Goal: Transaction & Acquisition: Book appointment/travel/reservation

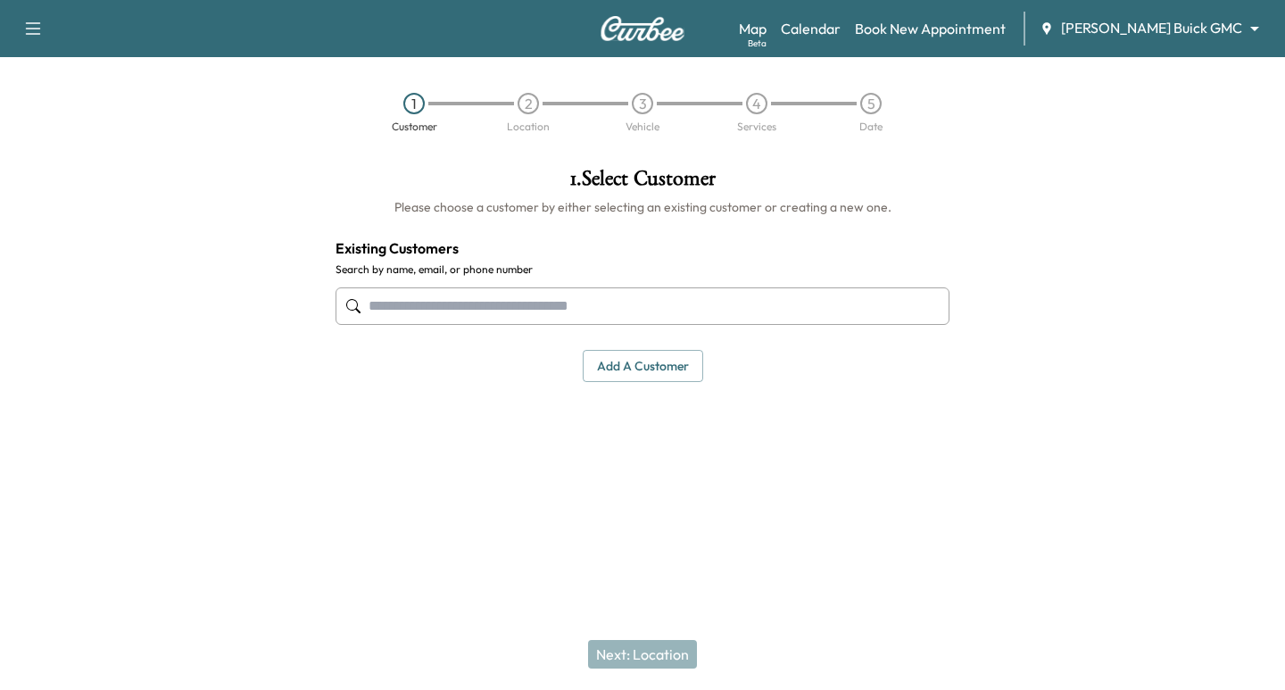
click at [634, 310] on input "text" at bounding box center [643, 305] width 614 height 37
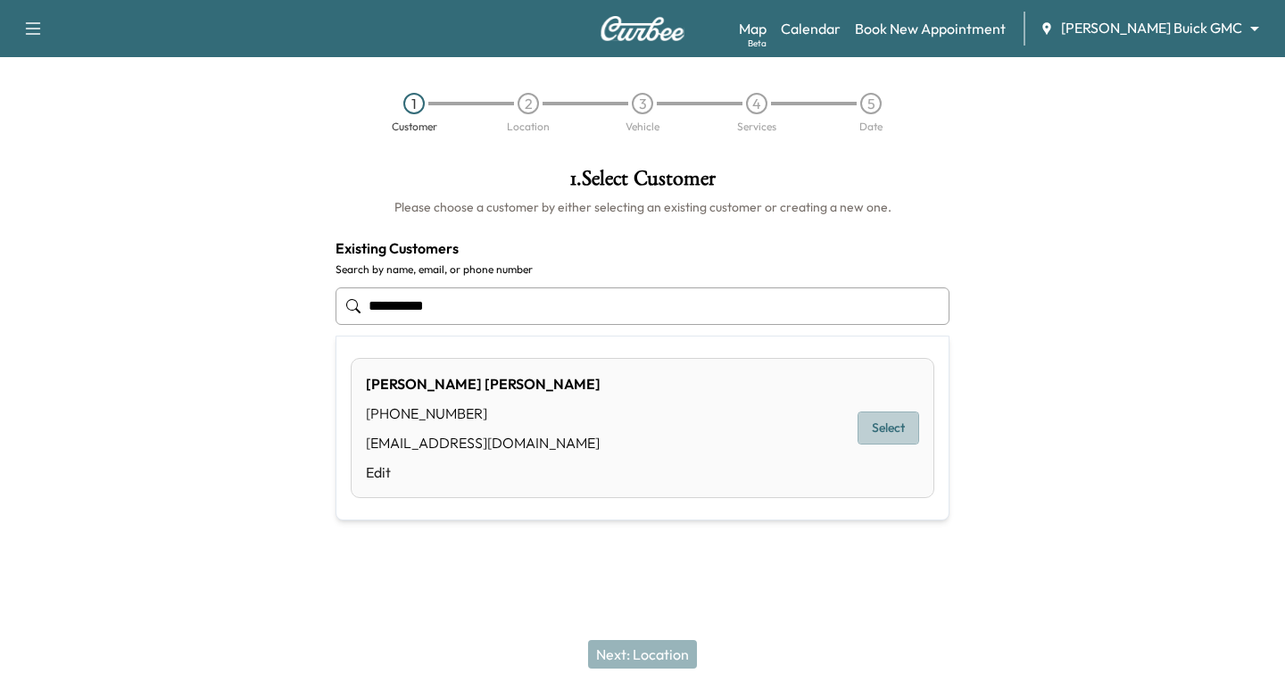
click at [878, 424] on button "Select" at bounding box center [889, 427] width 62 height 33
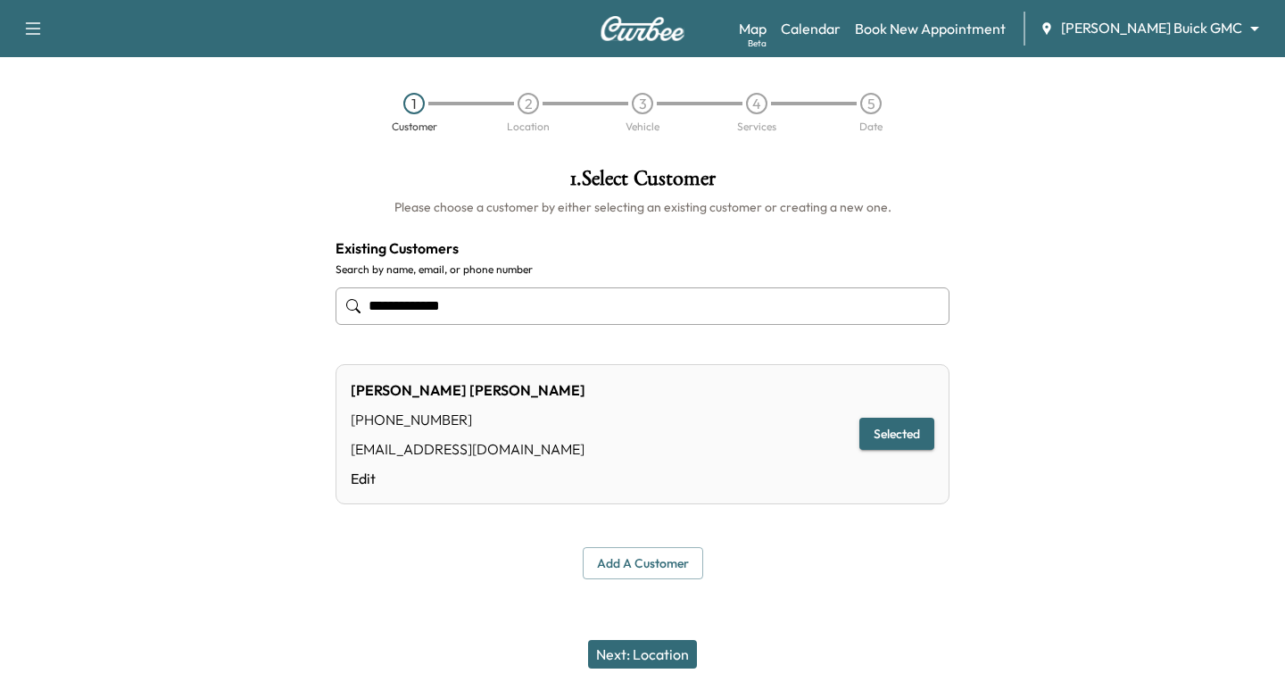
type input "**********"
click at [661, 652] on button "Next: Location" at bounding box center [642, 654] width 109 height 29
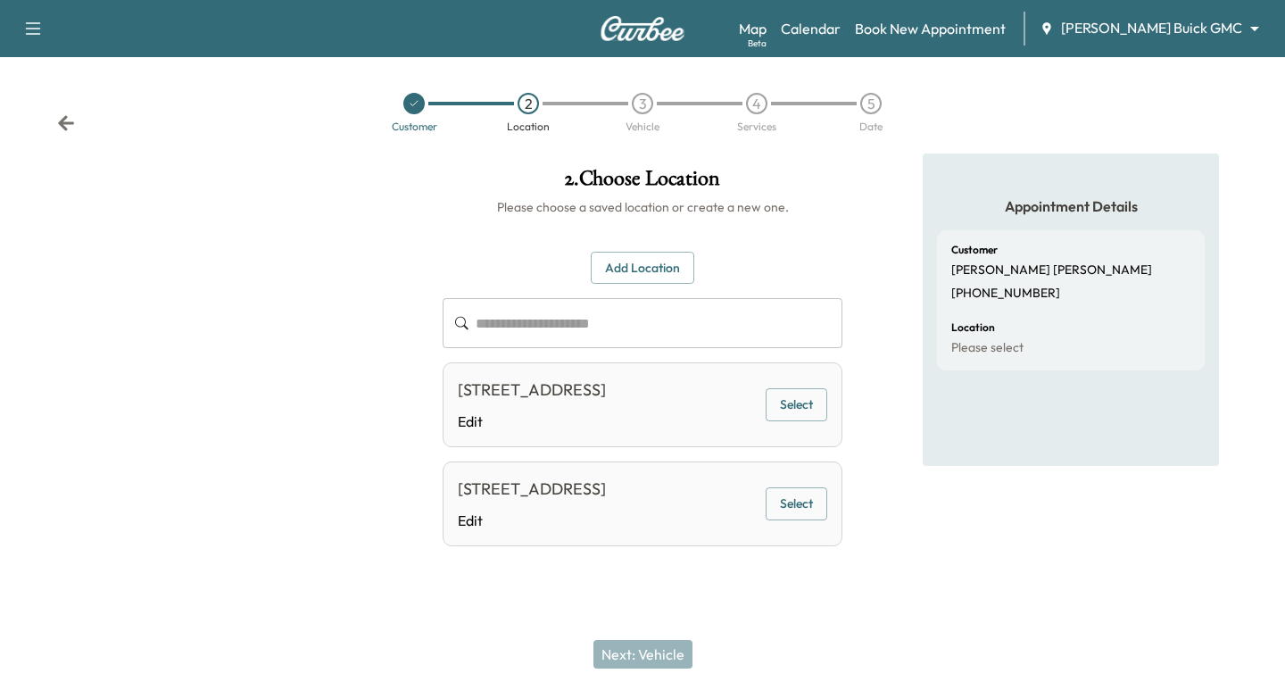
click at [776, 419] on button "Select" at bounding box center [797, 404] width 62 height 33
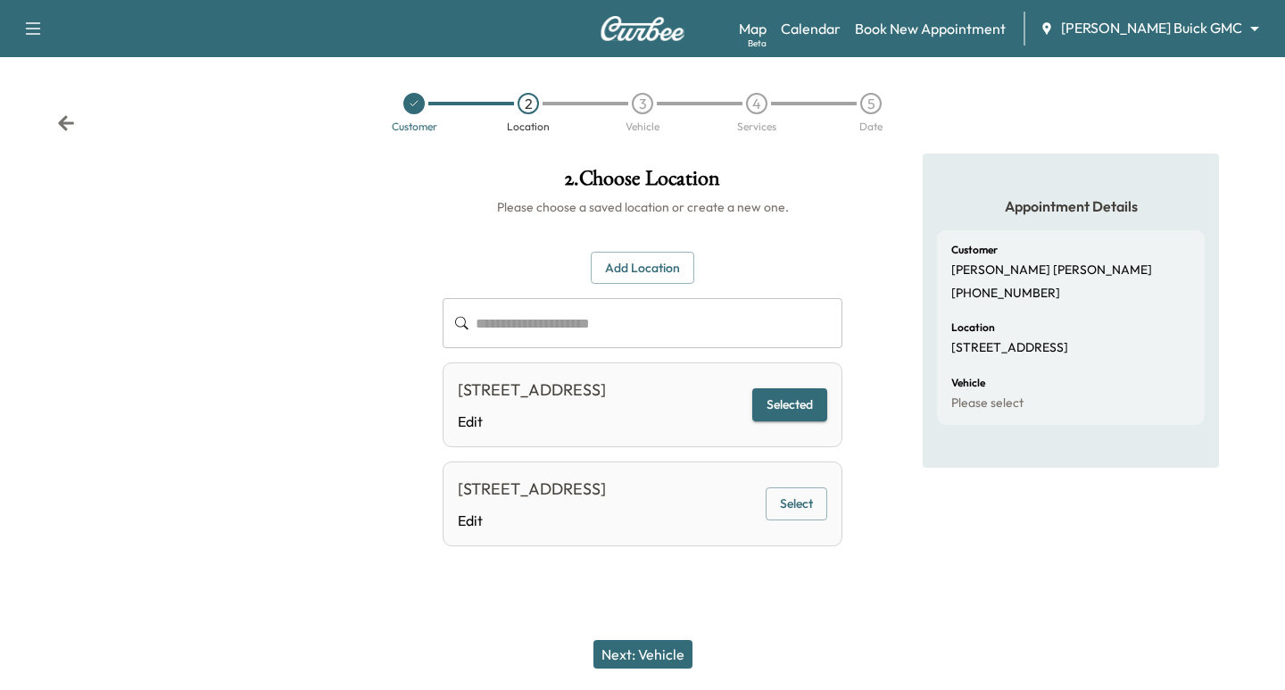
click at [648, 646] on button "Next: Vehicle" at bounding box center [643, 654] width 99 height 29
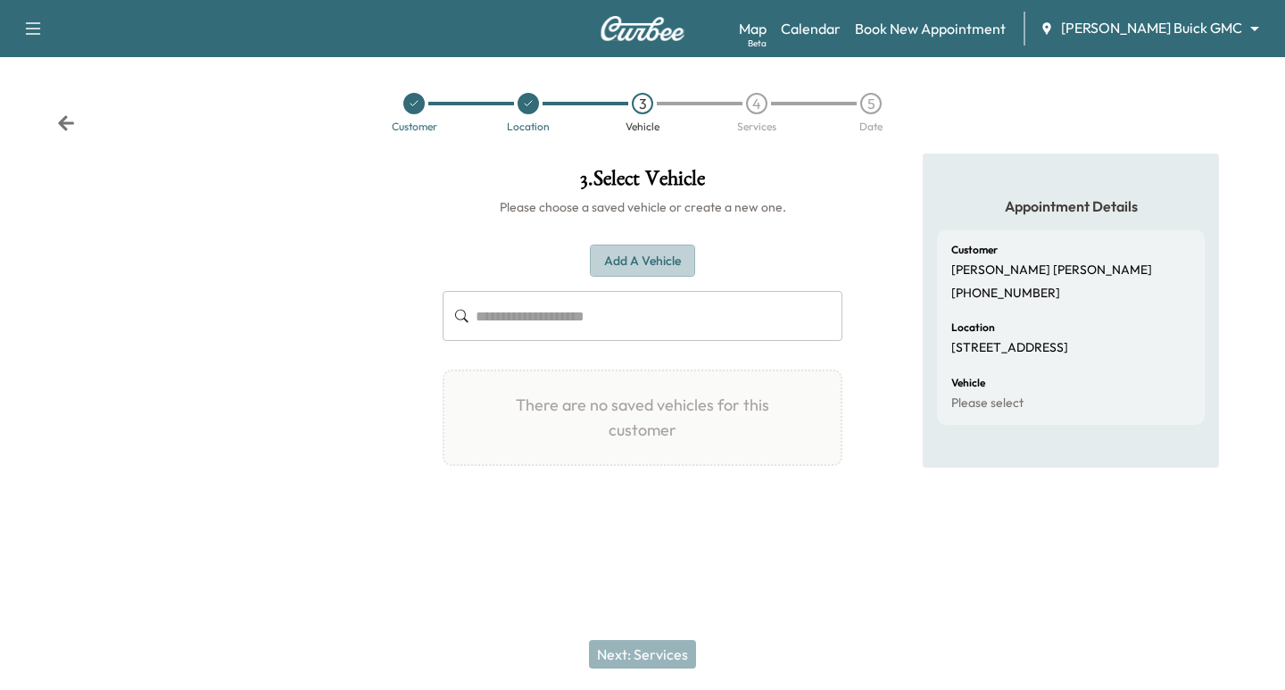
click at [674, 260] on button "Add a Vehicle" at bounding box center [642, 261] width 105 height 33
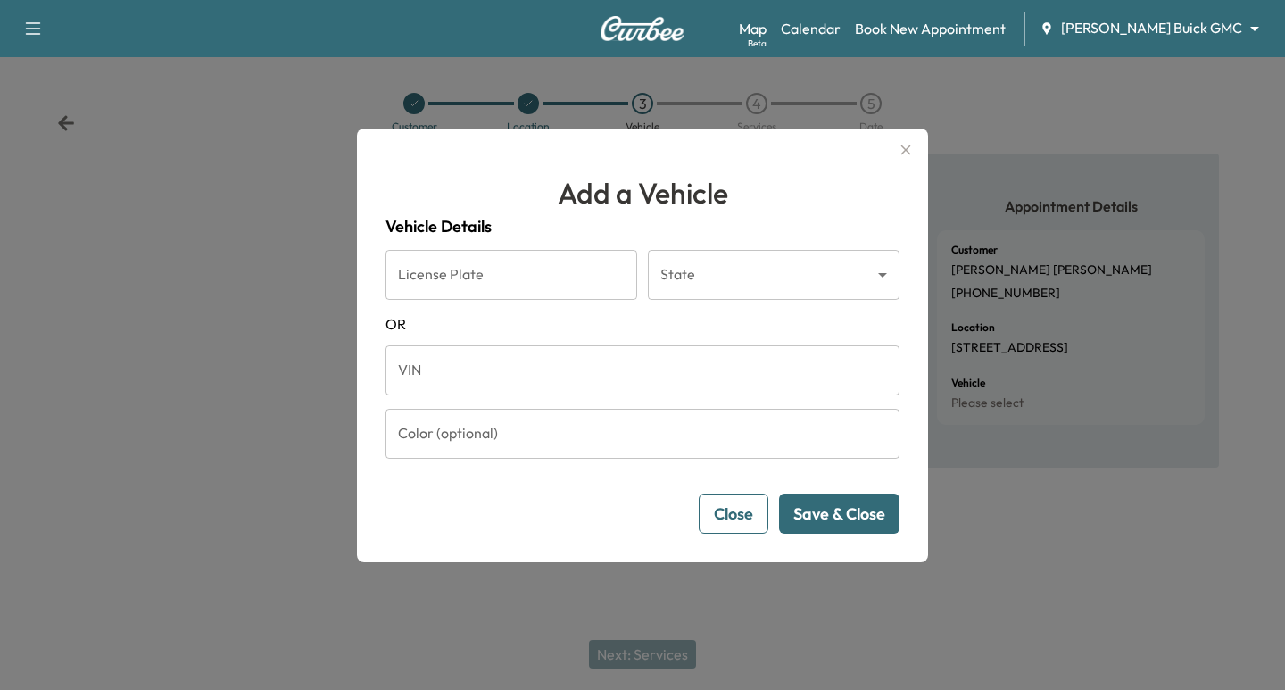
click at [465, 387] on input "VIN" at bounding box center [643, 370] width 514 height 50
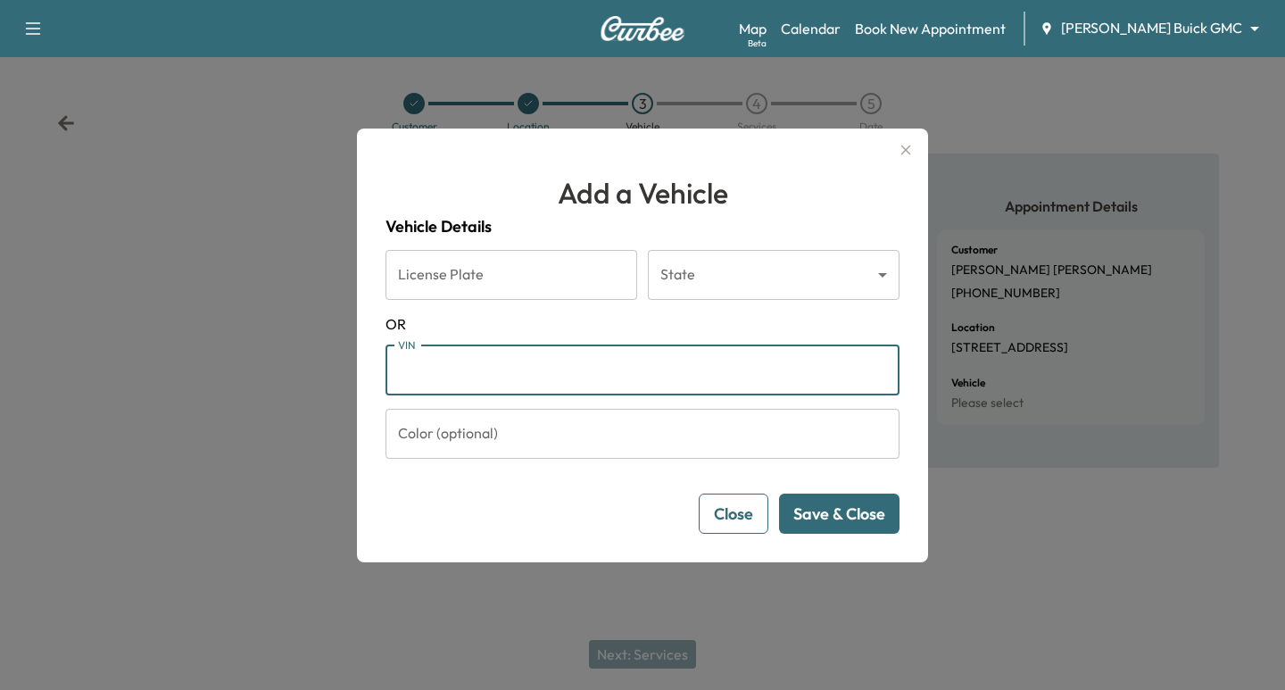
paste input "**********"
type input "**********"
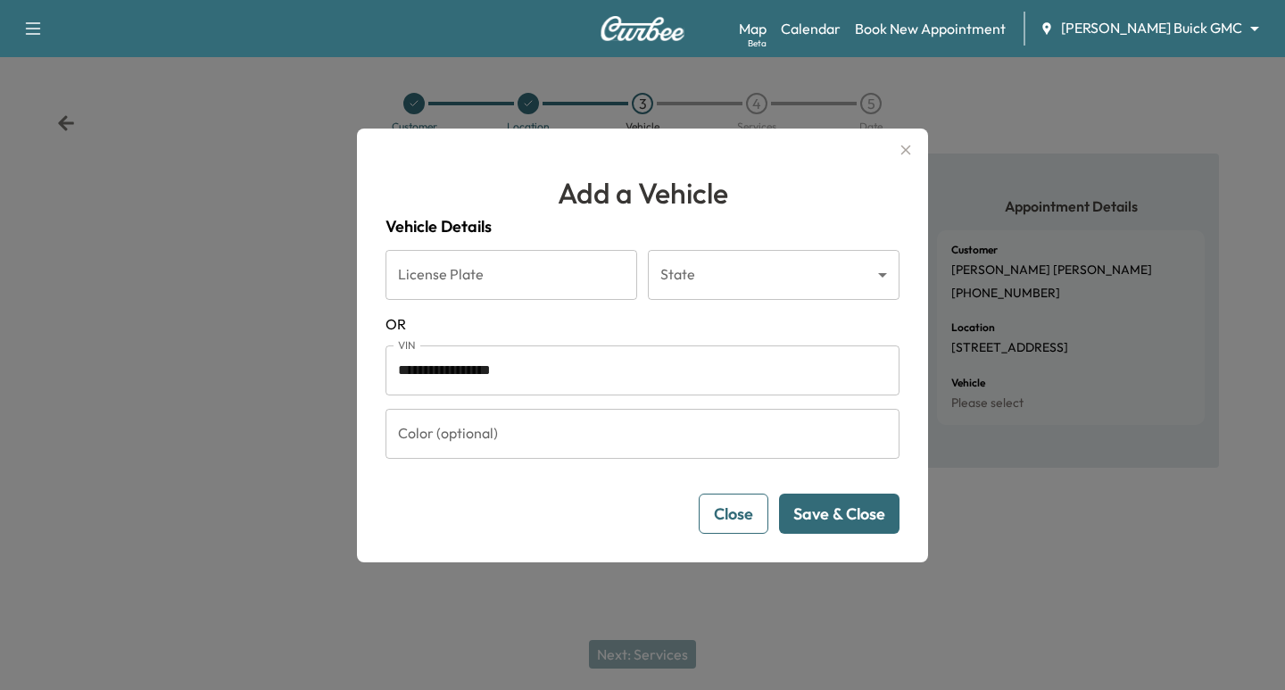
click at [851, 510] on button "Save & Close" at bounding box center [839, 514] width 120 height 40
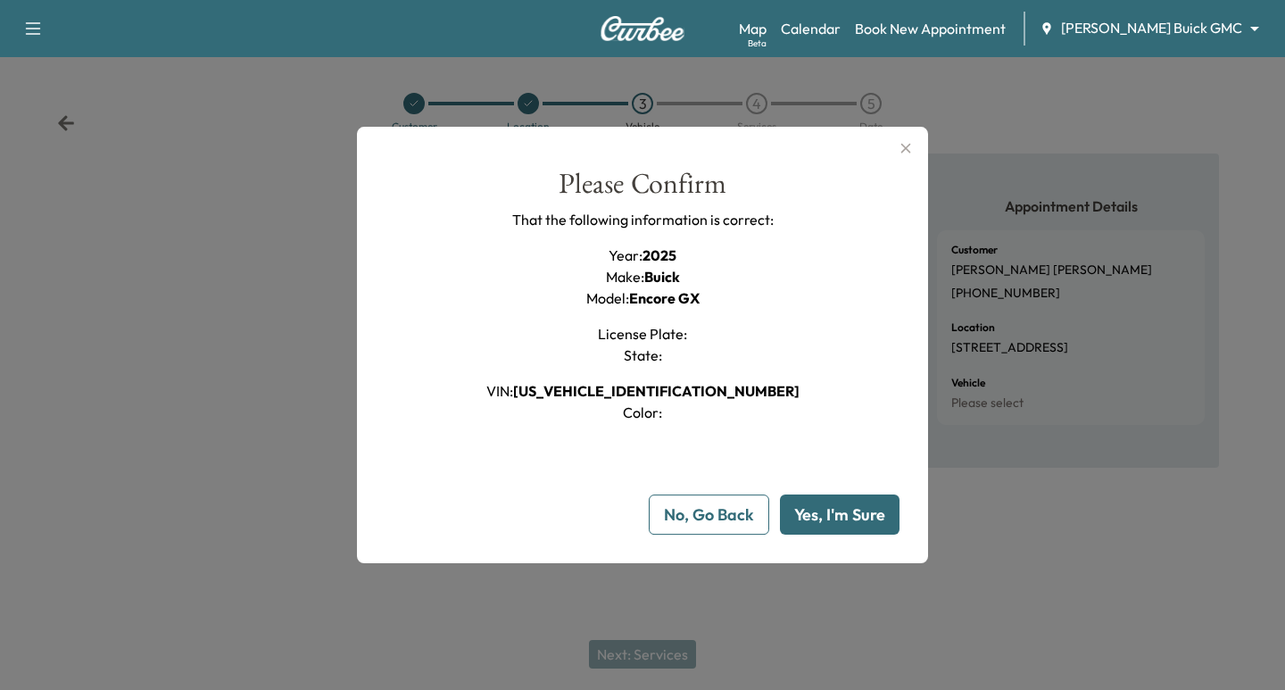
click at [867, 533] on button "Yes, I'm Sure" at bounding box center [840, 514] width 120 height 40
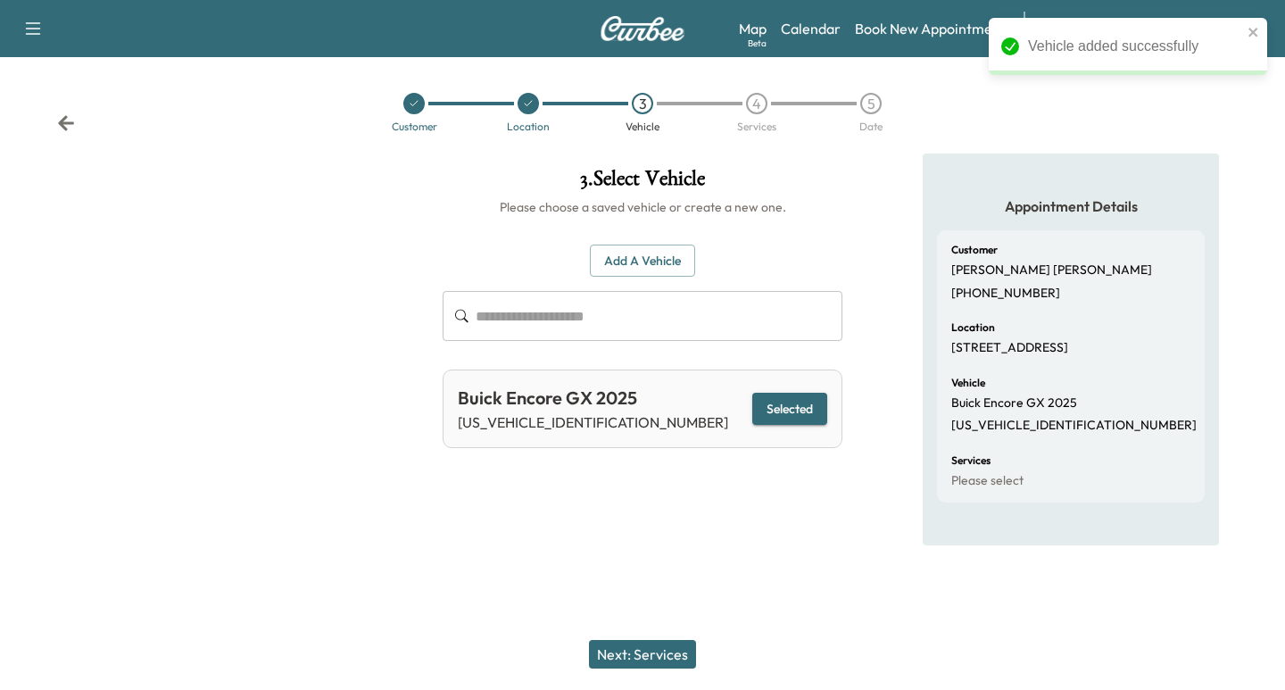
click at [638, 644] on button "Next: Services" at bounding box center [642, 654] width 107 height 29
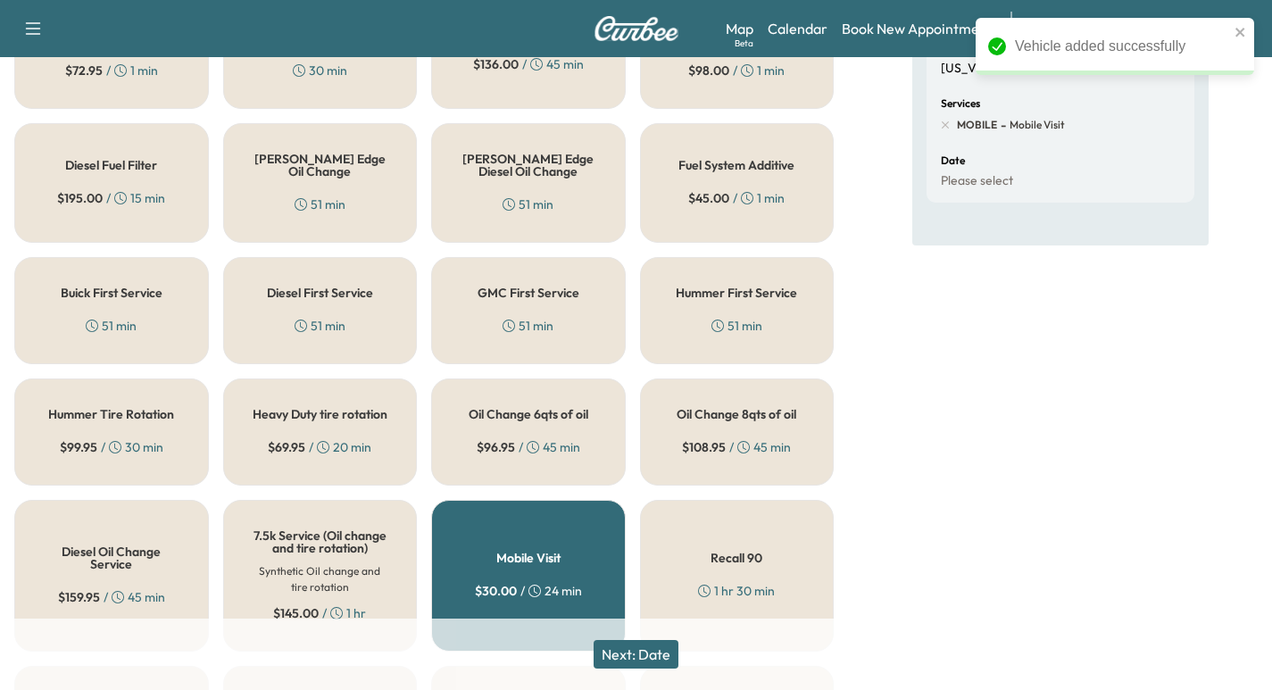
scroll to position [491, 0]
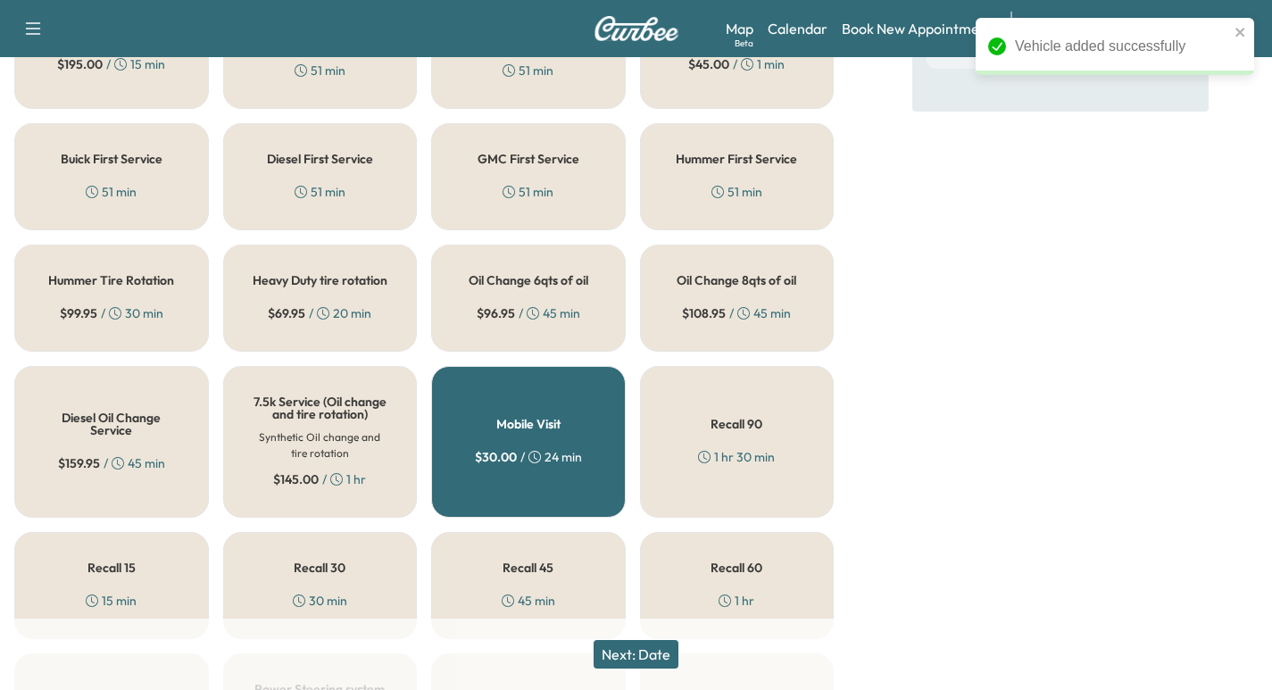
click at [186, 172] on div "Buick First Service 51 min" at bounding box center [111, 176] width 195 height 107
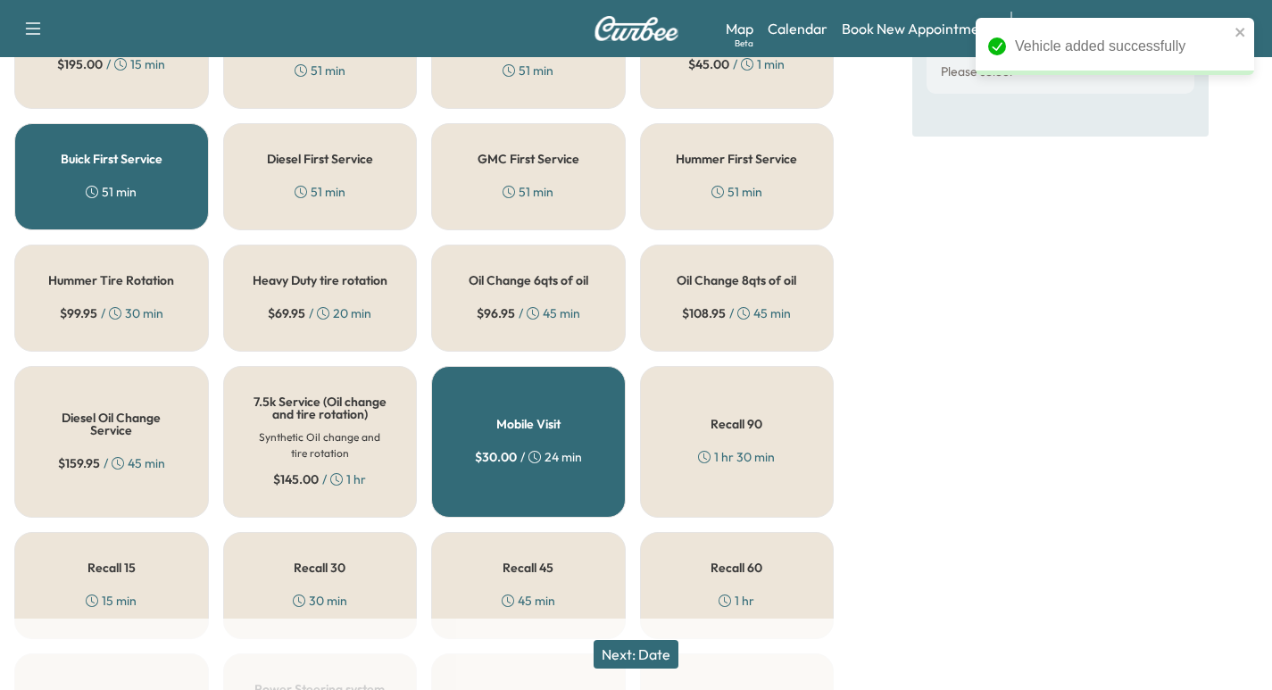
click at [650, 659] on div "Next: Date" at bounding box center [636, 654] width 1272 height 71
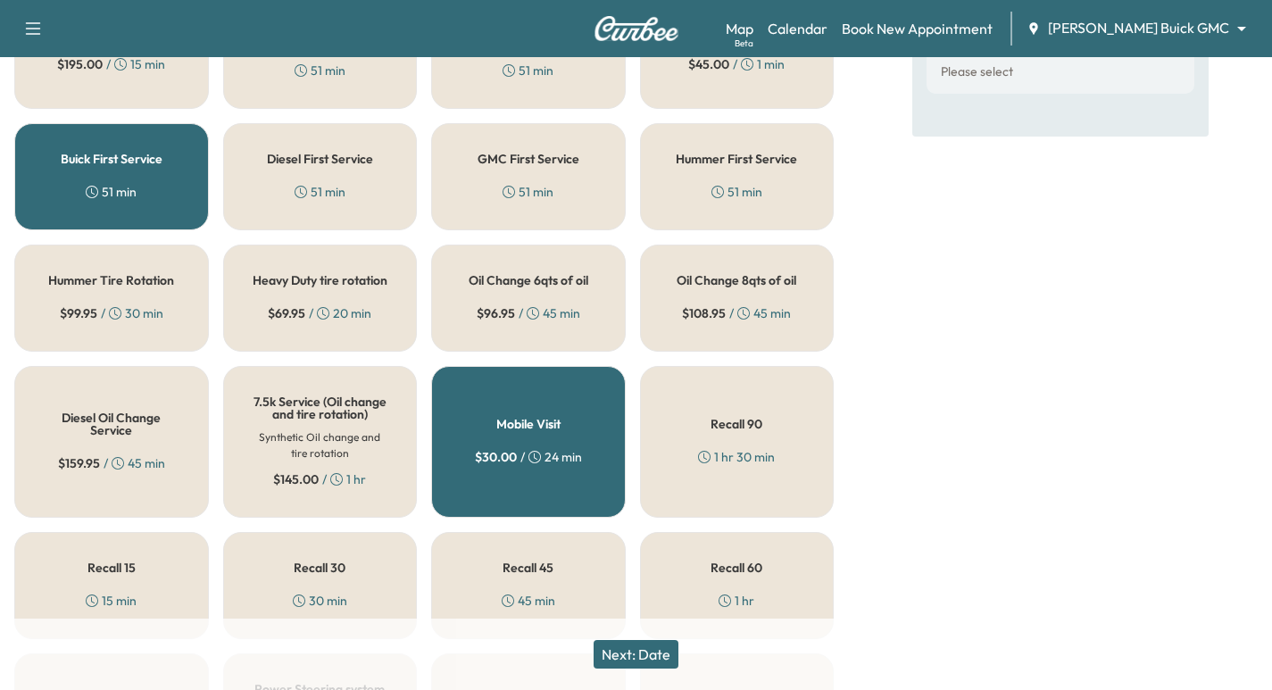
click at [654, 655] on button "Next: Date" at bounding box center [636, 654] width 85 height 29
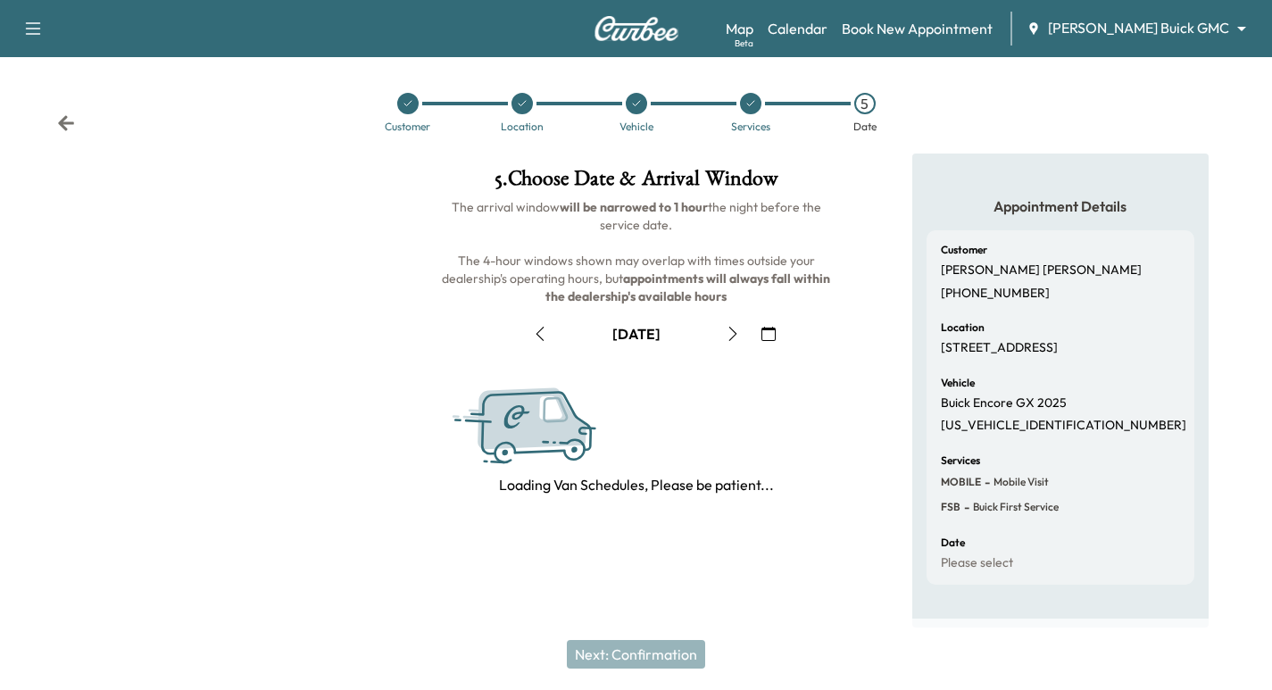
scroll to position [0, 0]
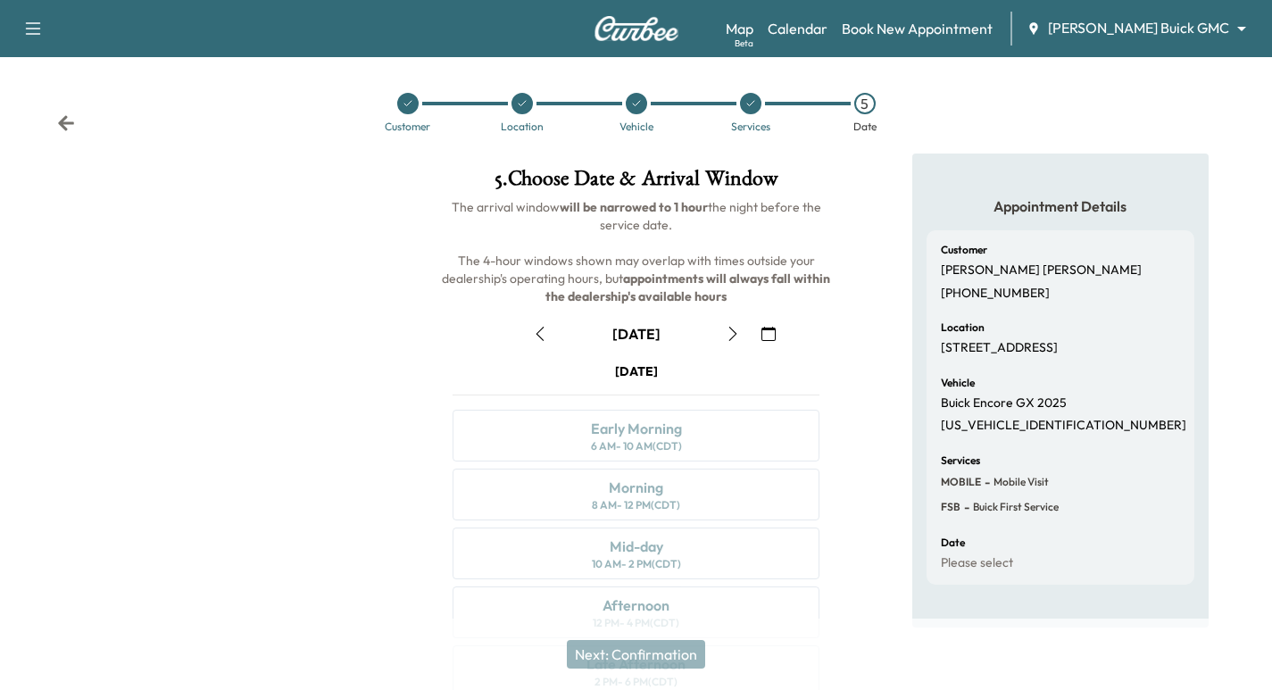
click at [765, 335] on icon "button" at bounding box center [768, 334] width 14 height 14
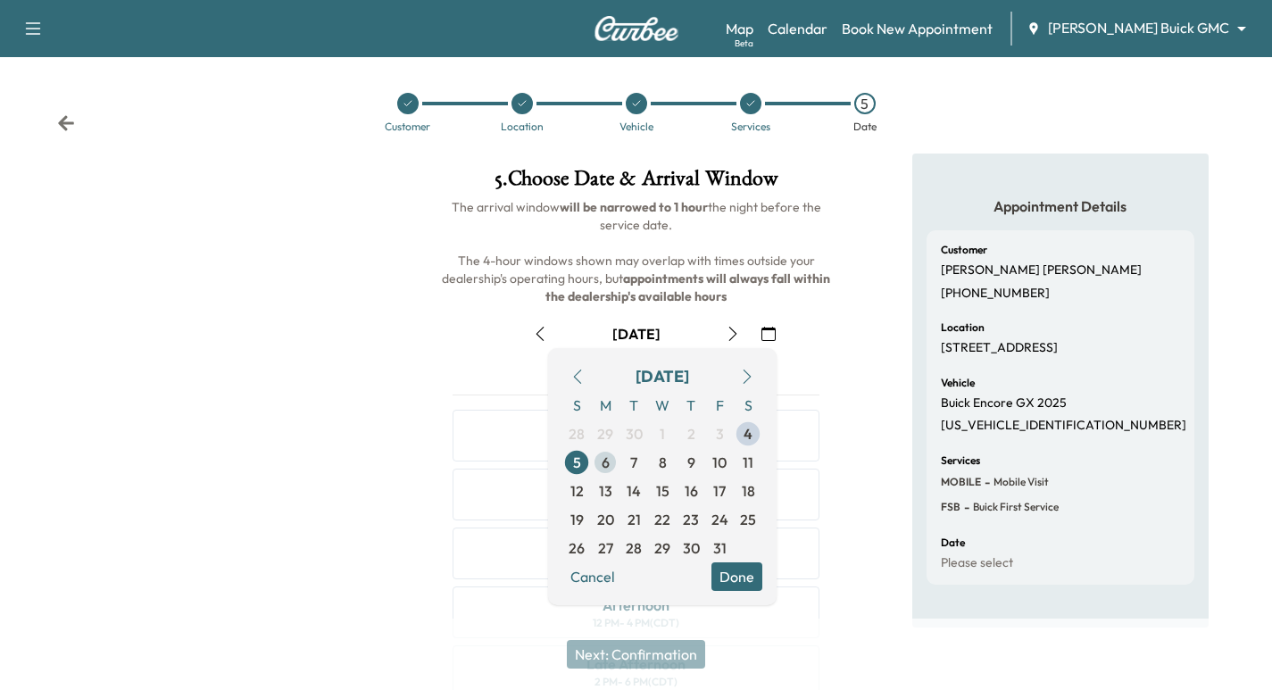
click at [607, 469] on span "6" at bounding box center [606, 462] width 8 height 21
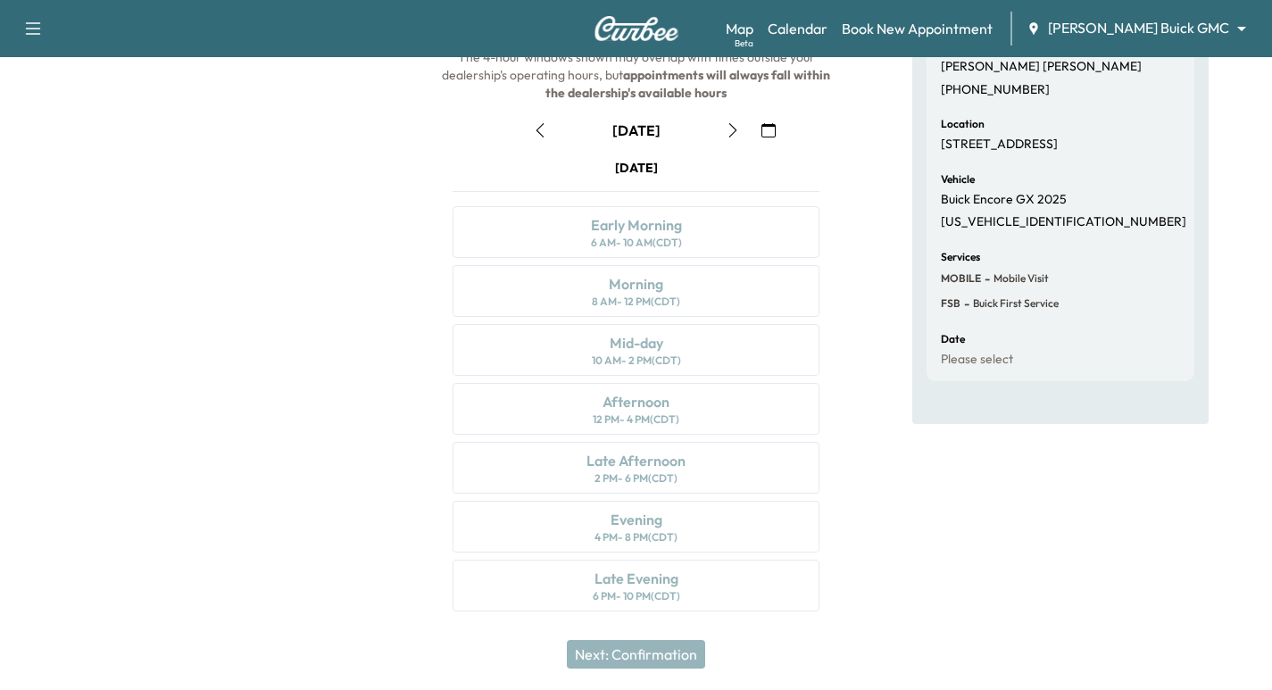
scroll to position [114, 0]
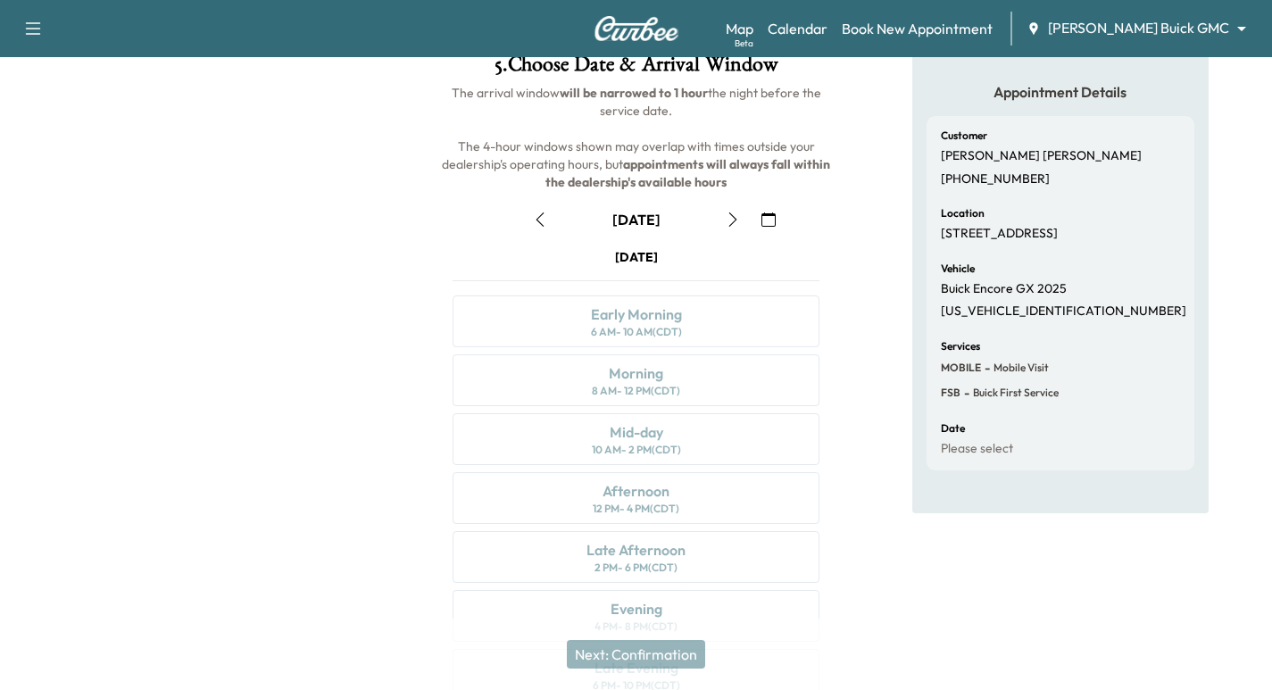
click at [726, 216] on icon "button" at bounding box center [733, 219] width 14 height 14
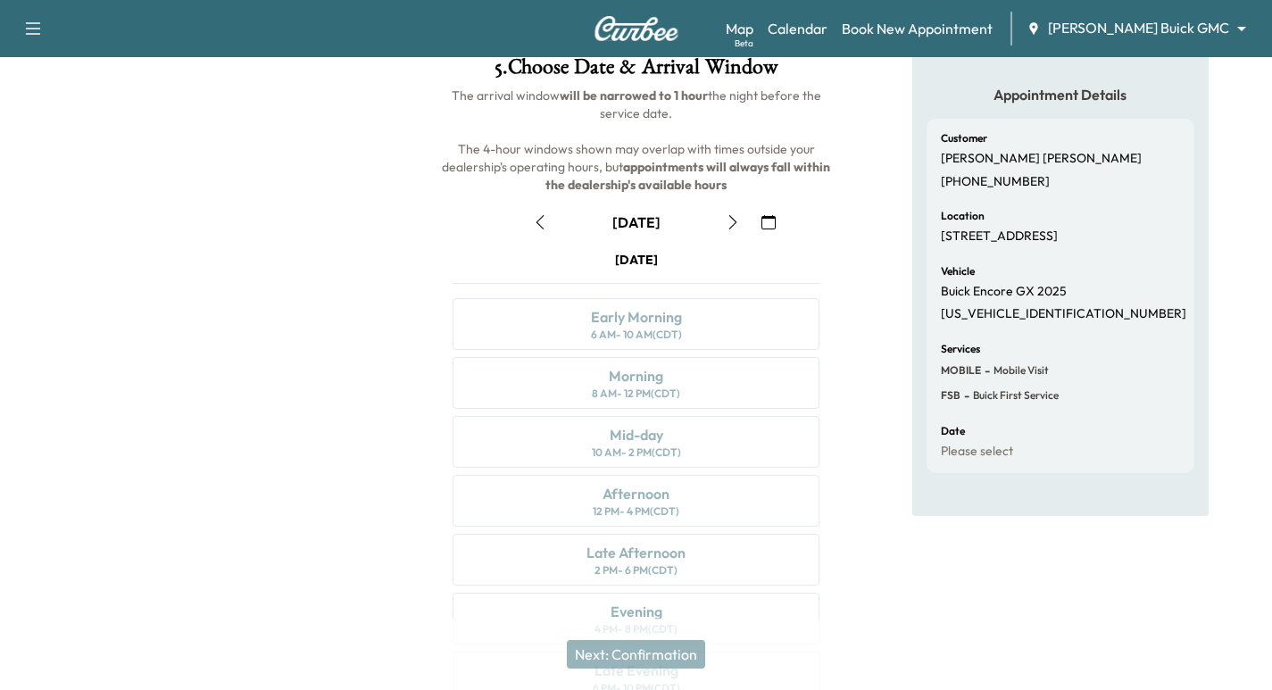
scroll to position [201, 0]
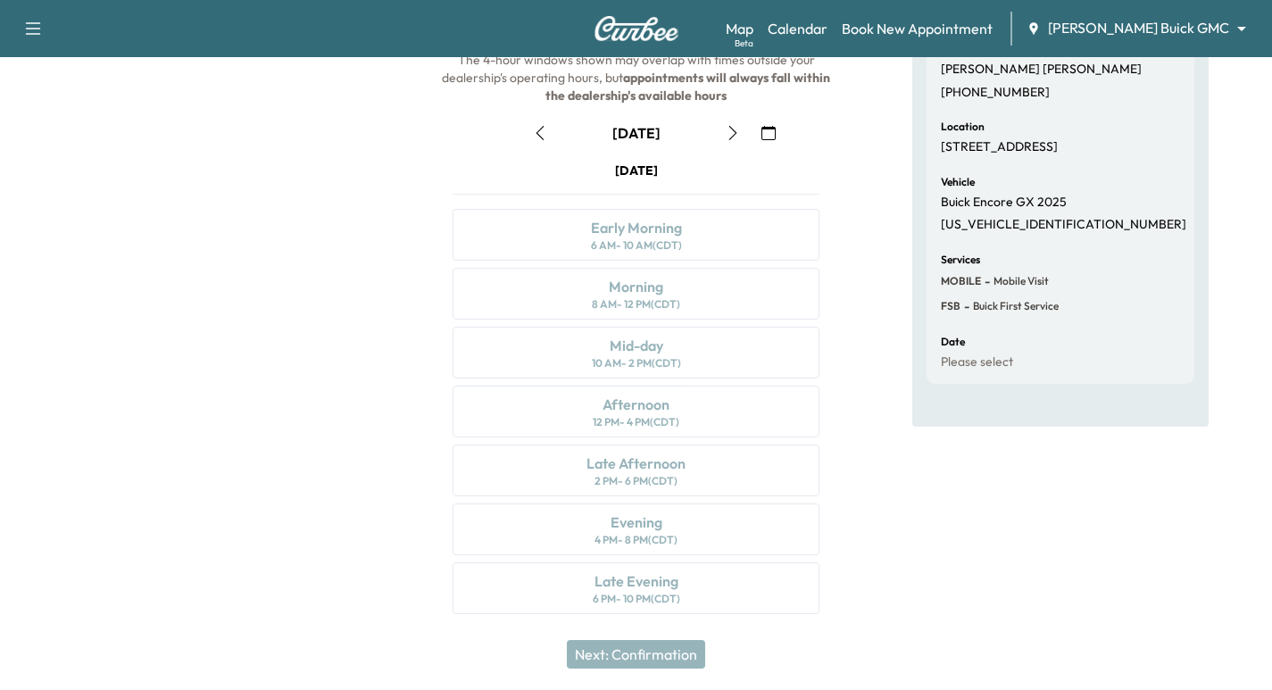
click at [728, 141] on button "button" at bounding box center [733, 133] width 30 height 29
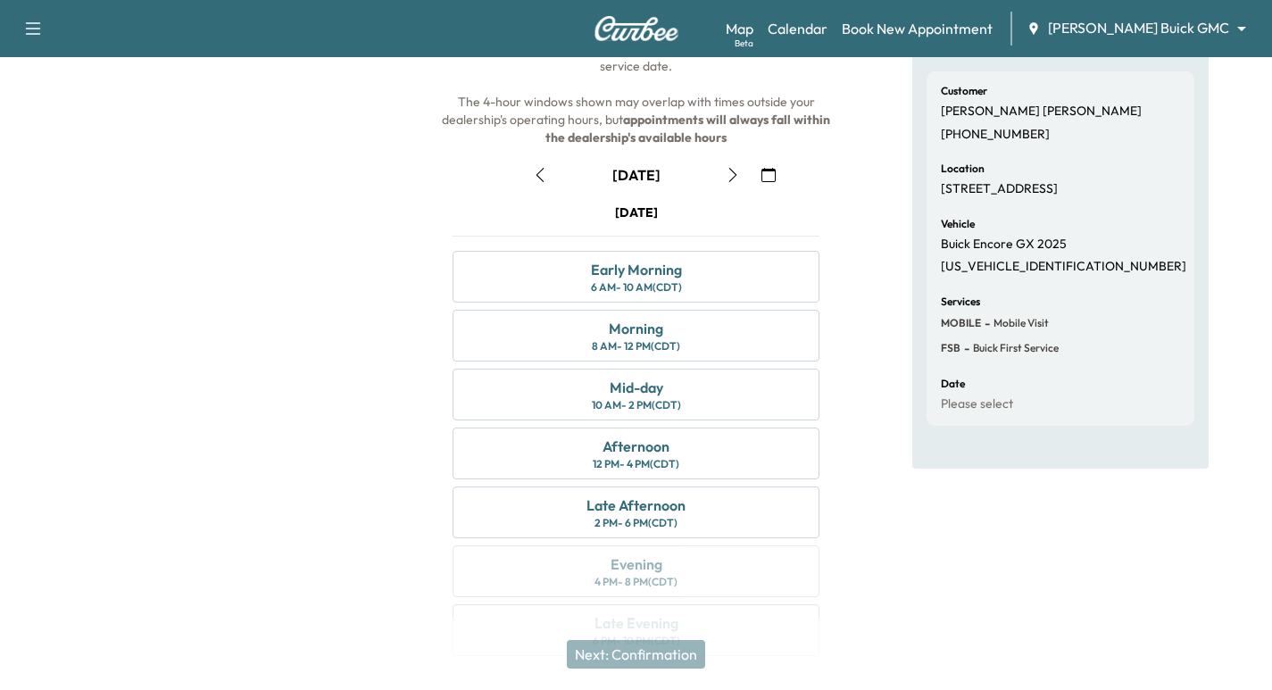
scroll to position [181, 0]
